Goal: Information Seeking & Learning: Learn about a topic

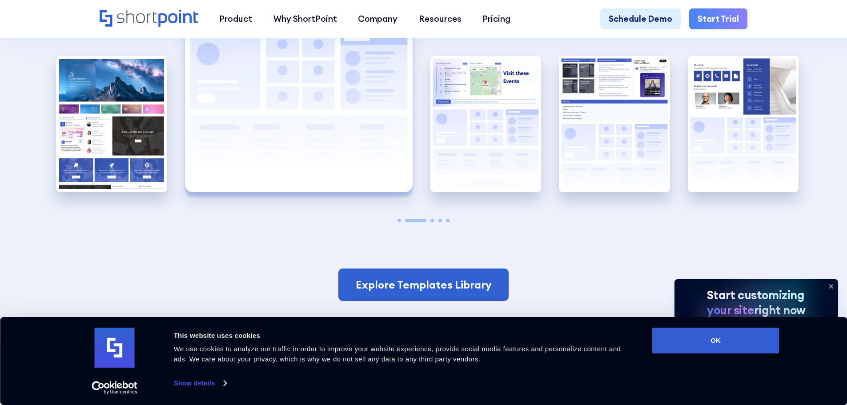
scroll to position [2135, 0]
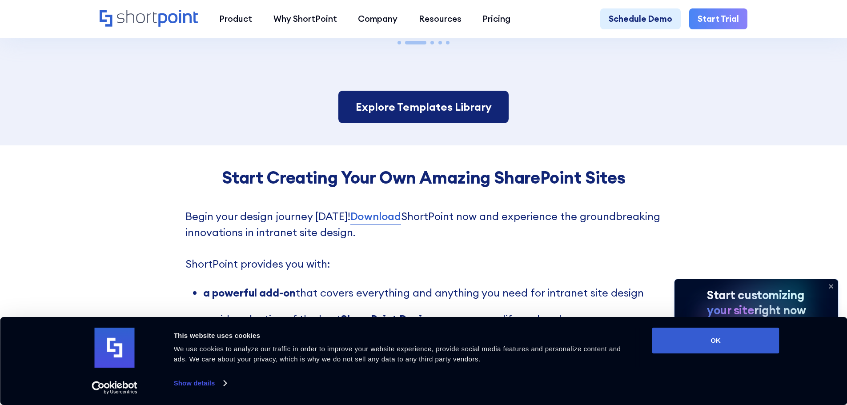
click at [458, 124] on link "Explore Templates Library" at bounding box center [423, 107] width 170 height 33
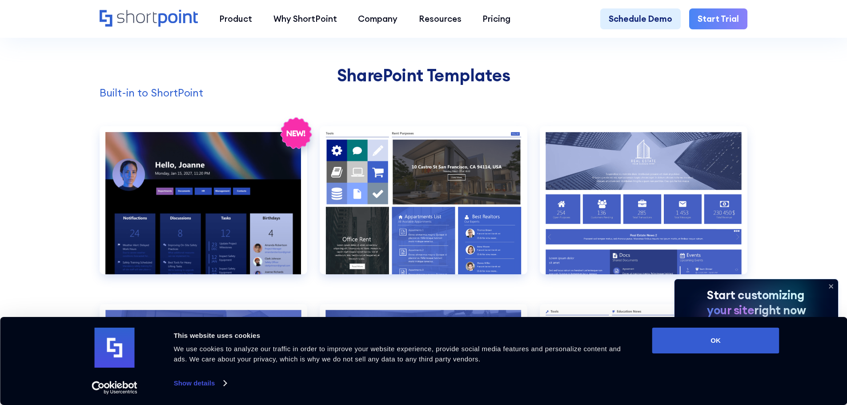
scroll to position [889, 0]
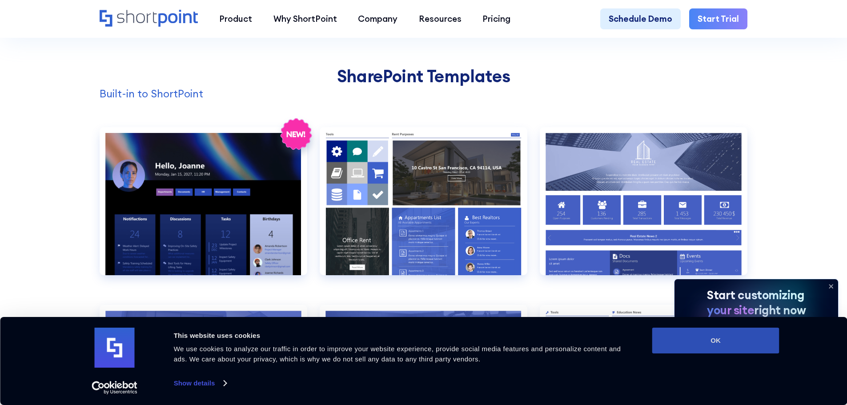
click at [705, 341] on button "OK" at bounding box center [715, 341] width 127 height 26
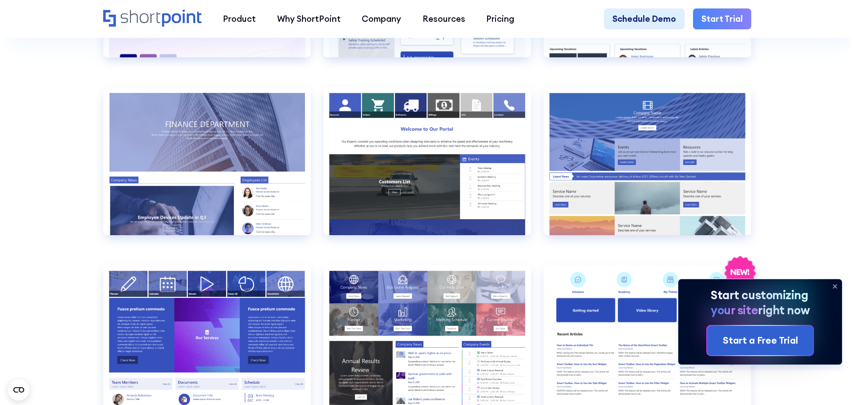
scroll to position [2135, 0]
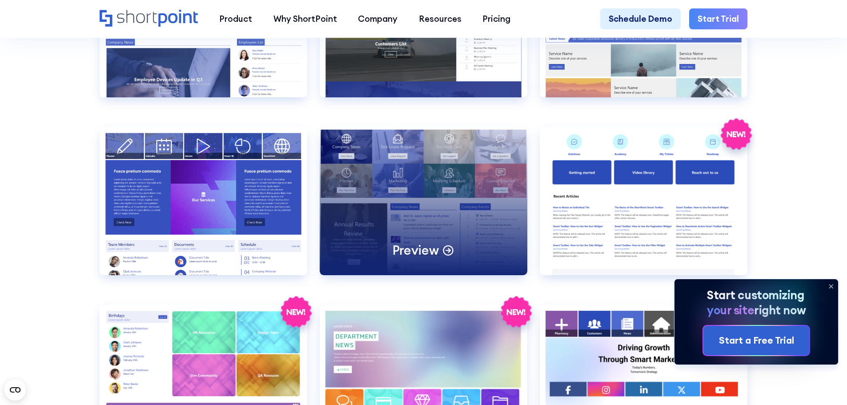
click at [425, 219] on div "Preview" at bounding box center [424, 201] width 208 height 148
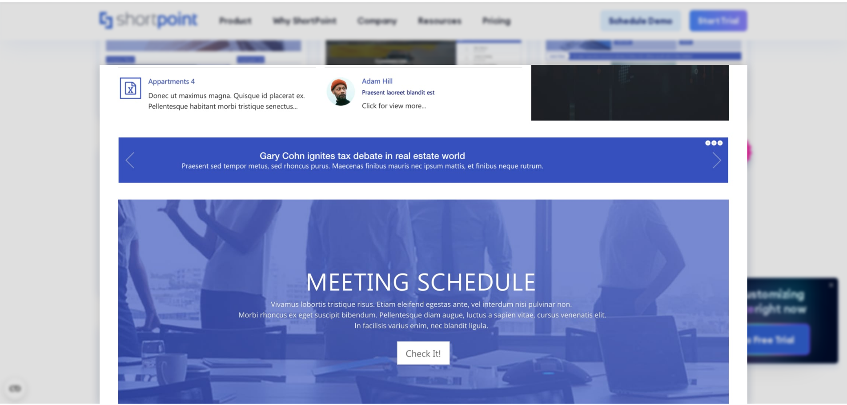
scroll to position [748, 0]
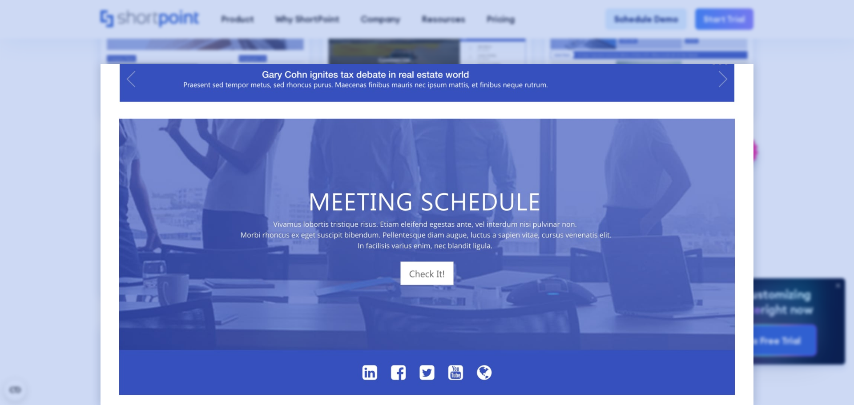
click at [837, 88] on div at bounding box center [427, 202] width 854 height 405
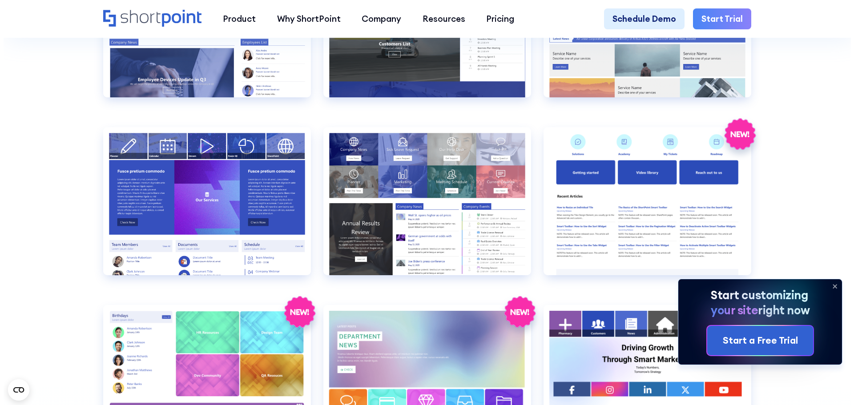
scroll to position [2179, 0]
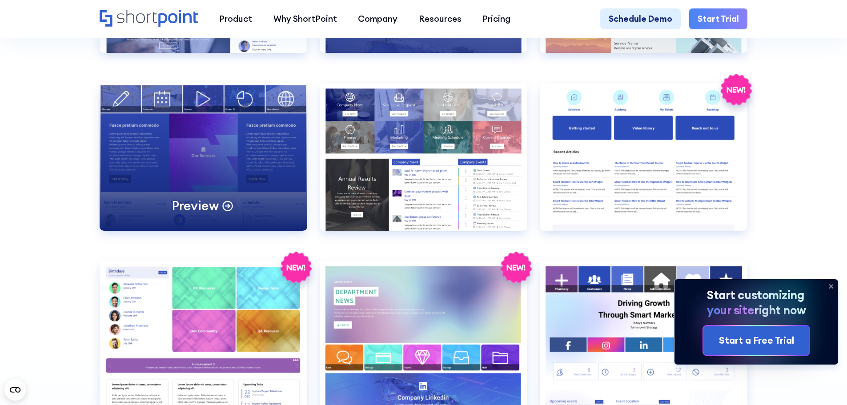
click at [201, 158] on div "Preview" at bounding box center [204, 157] width 208 height 148
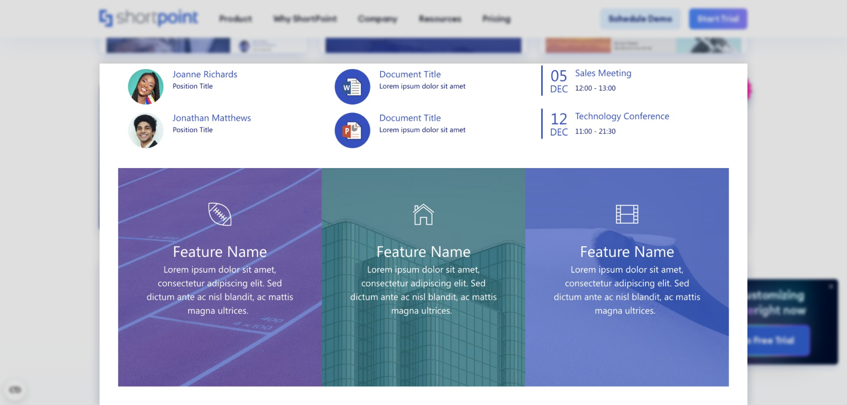
scroll to position [0, 0]
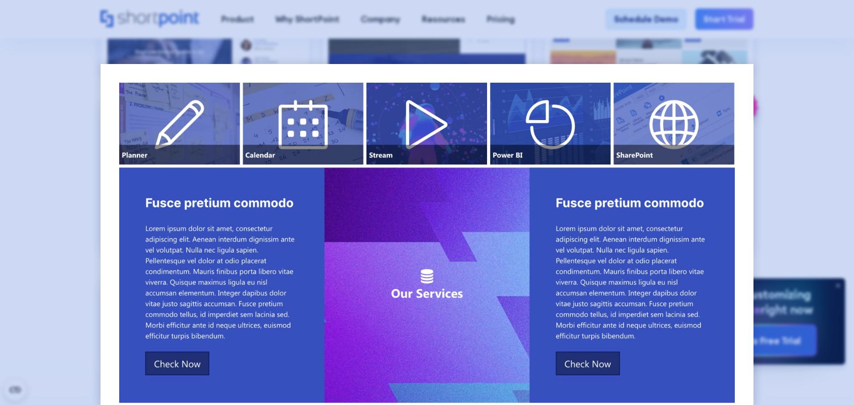
click at [772, 200] on div at bounding box center [427, 202] width 854 height 405
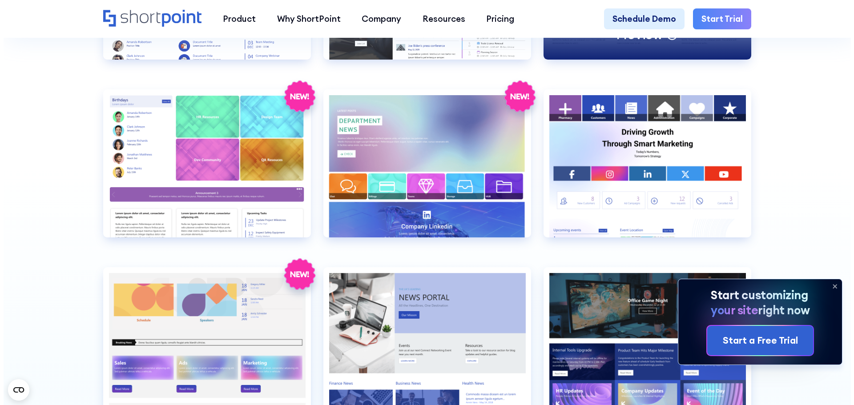
scroll to position [2357, 0]
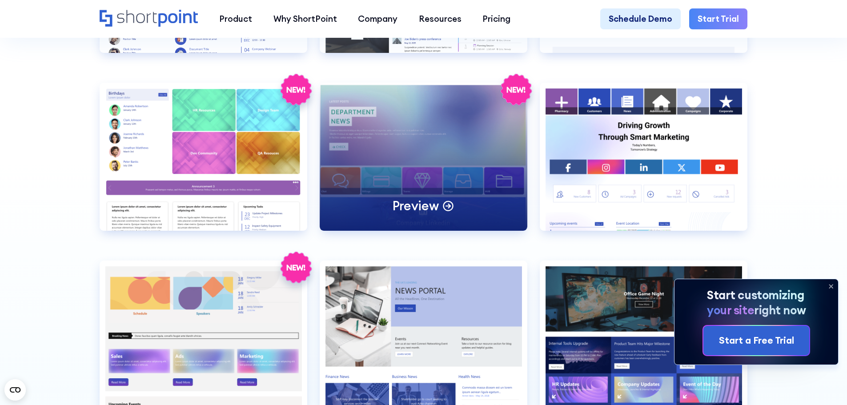
click at [353, 184] on div "Preview" at bounding box center [424, 157] width 208 height 148
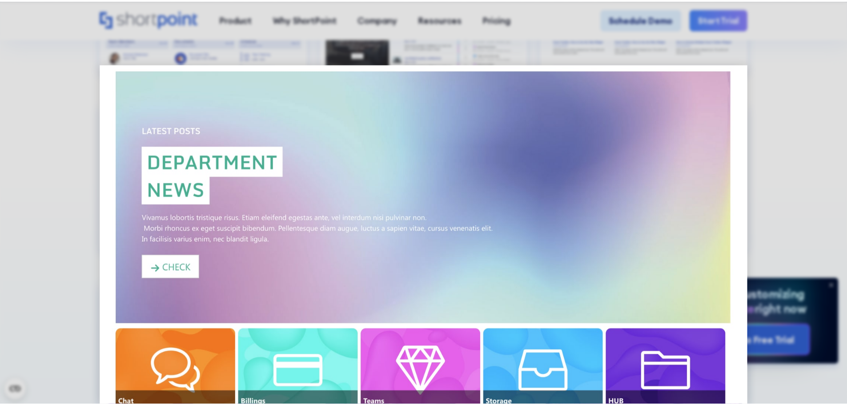
scroll to position [0, 0]
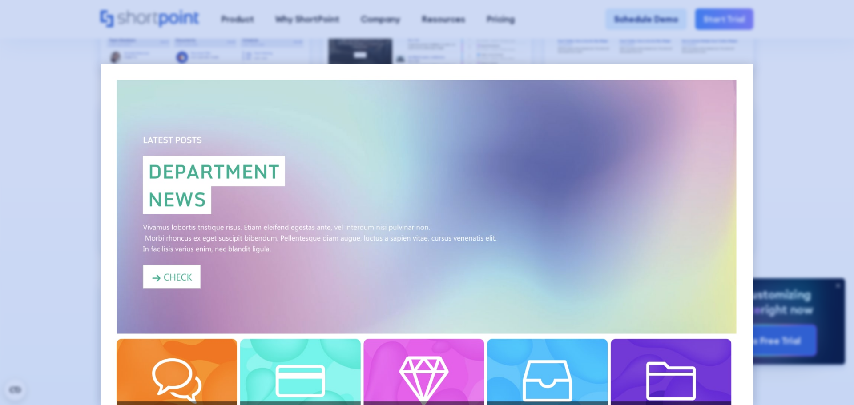
click at [847, 109] on div at bounding box center [427, 202] width 854 height 405
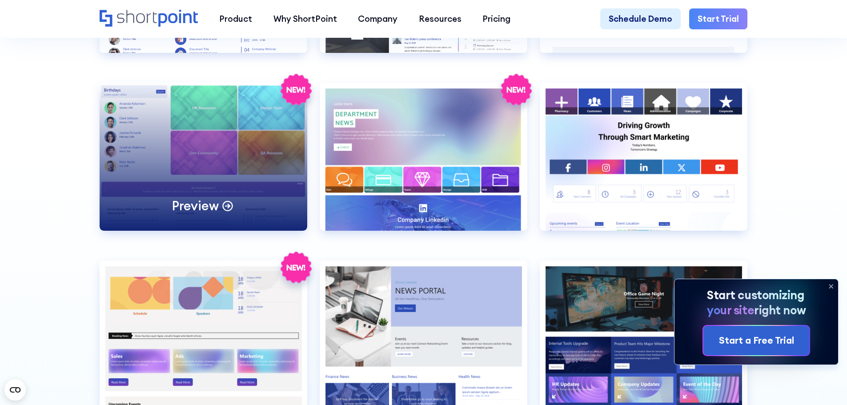
click at [180, 130] on div "Preview" at bounding box center [204, 157] width 208 height 148
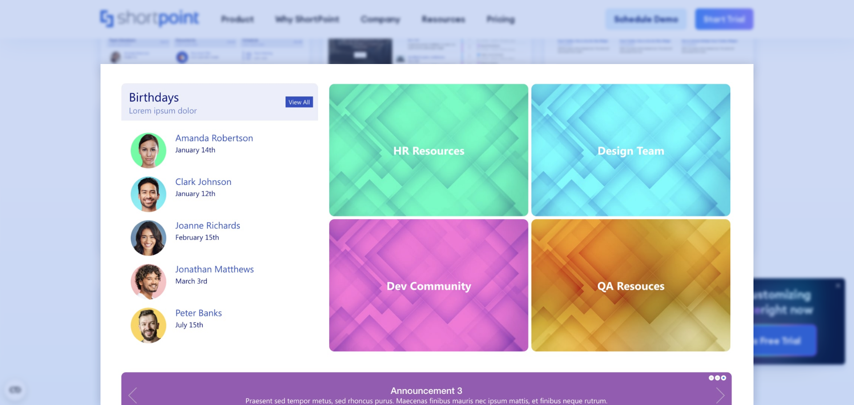
click at [778, 178] on div at bounding box center [427, 202] width 854 height 405
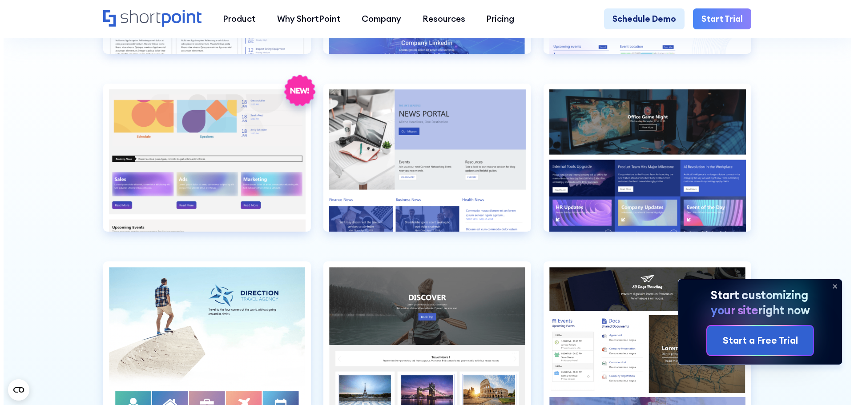
scroll to position [2535, 0]
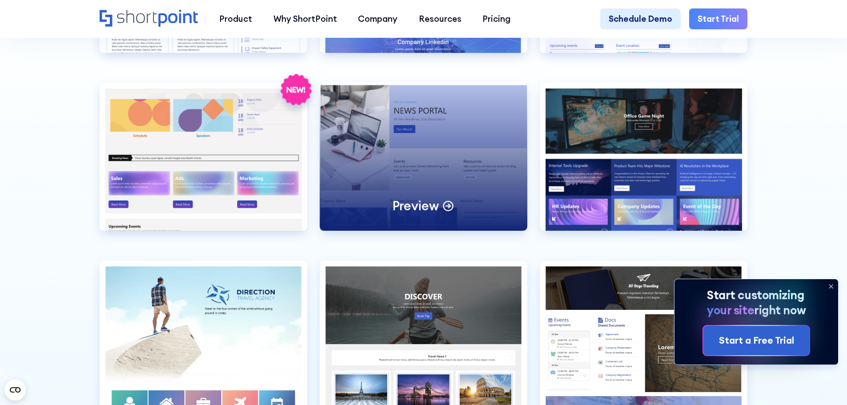
click at [500, 154] on div "Preview" at bounding box center [424, 157] width 208 height 148
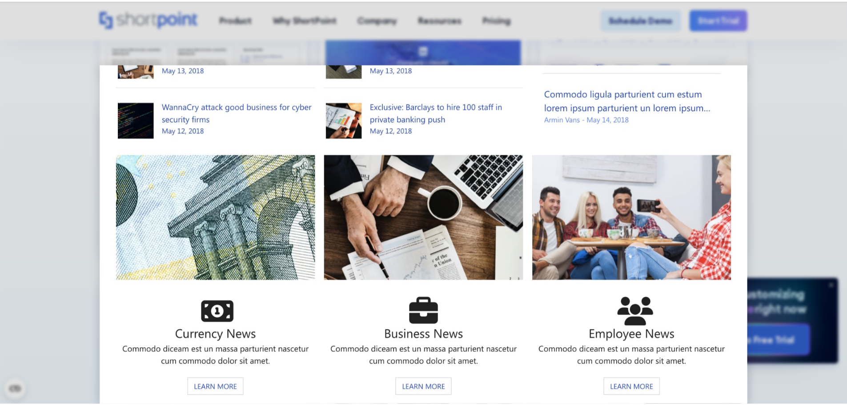
scroll to position [613, 0]
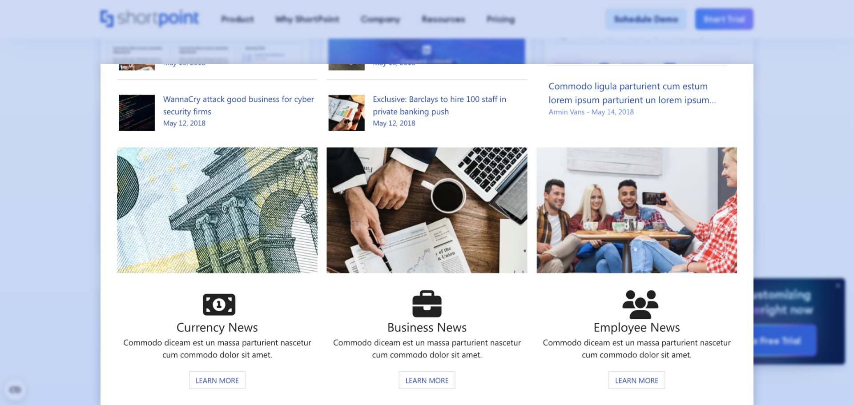
click at [802, 143] on div at bounding box center [427, 202] width 854 height 405
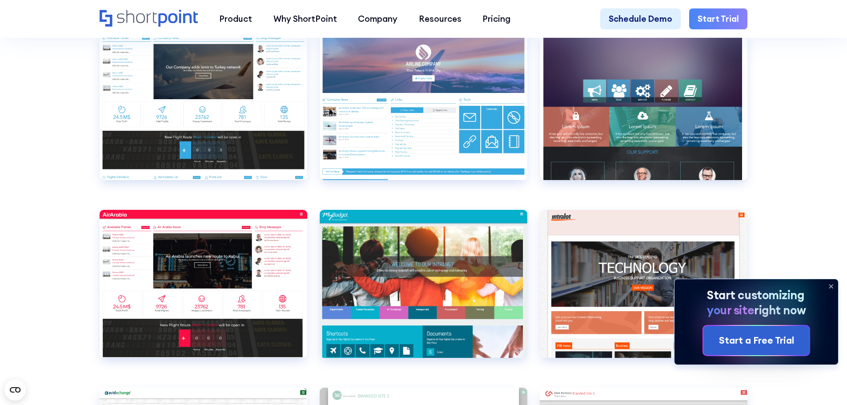
scroll to position [3202, 0]
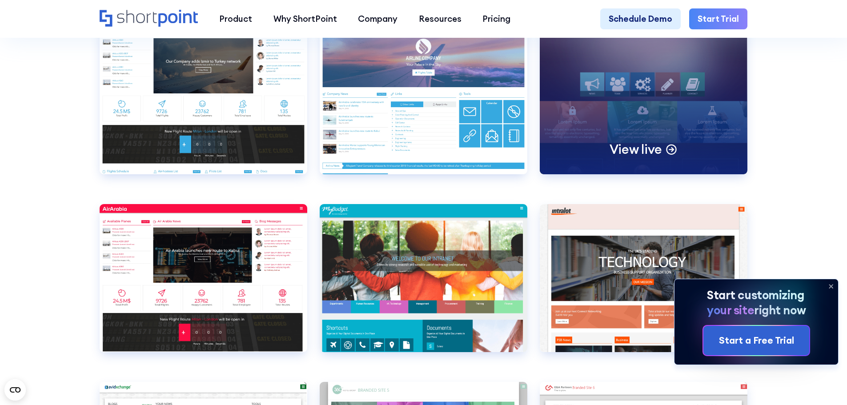
click at [649, 98] on div "View live" at bounding box center [644, 100] width 208 height 148
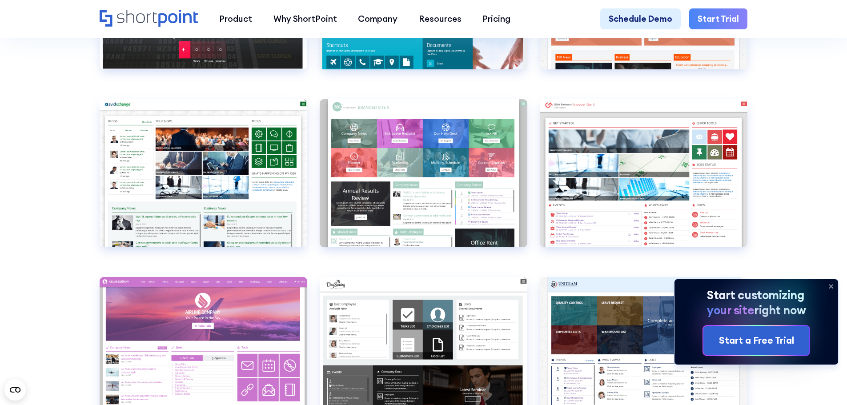
scroll to position [3513, 0]
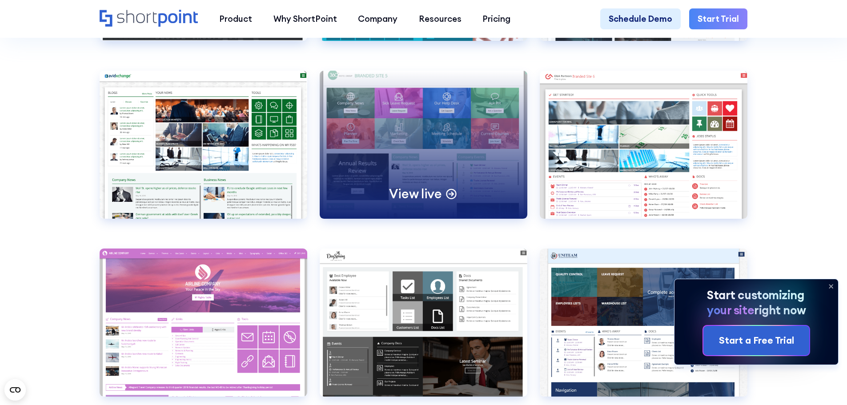
click at [454, 159] on div "View live" at bounding box center [424, 145] width 208 height 148
